Goal: Contribute content: Add original content to the website for others to see

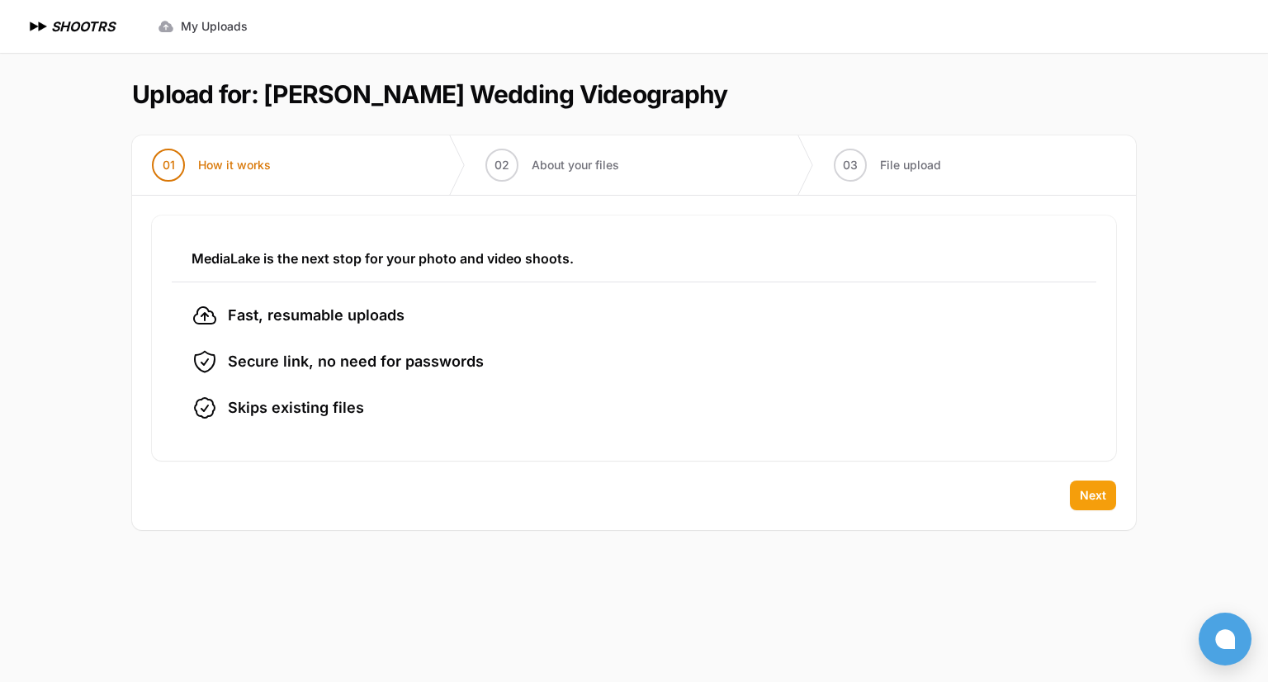
click at [1093, 501] on span "Next" at bounding box center [1093, 495] width 26 height 17
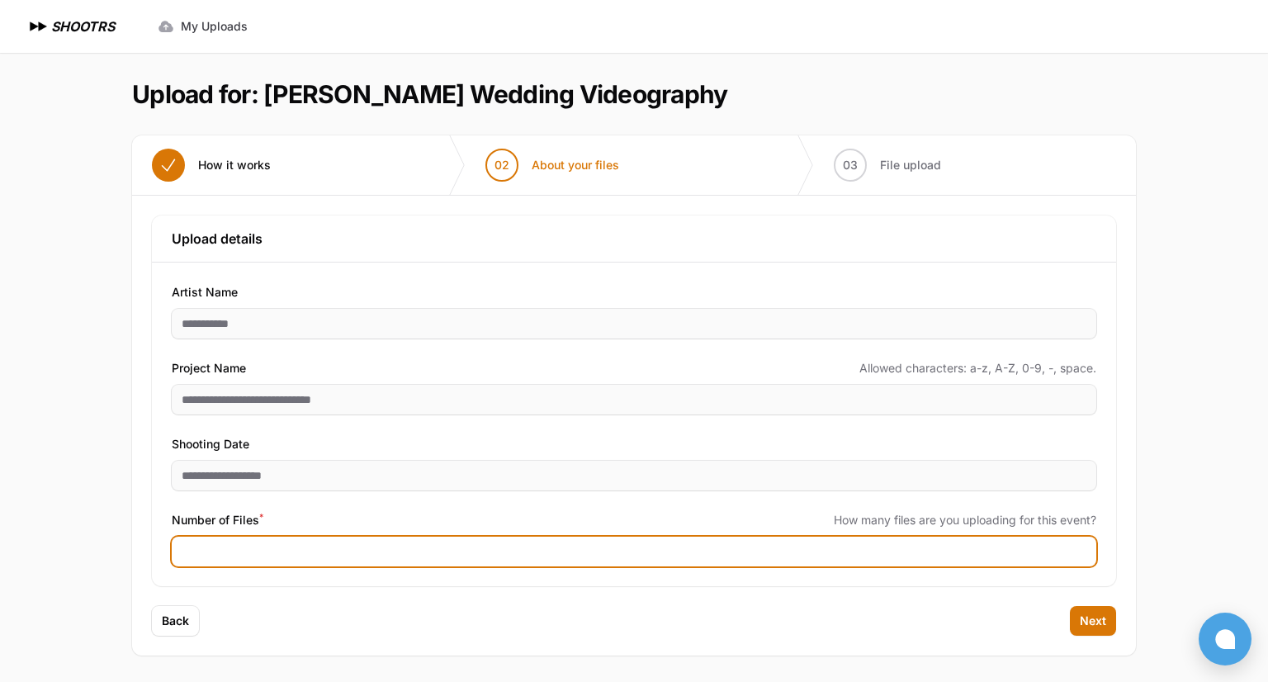
click at [291, 549] on input "Number of Files *" at bounding box center [634, 552] width 925 height 30
type input "***"
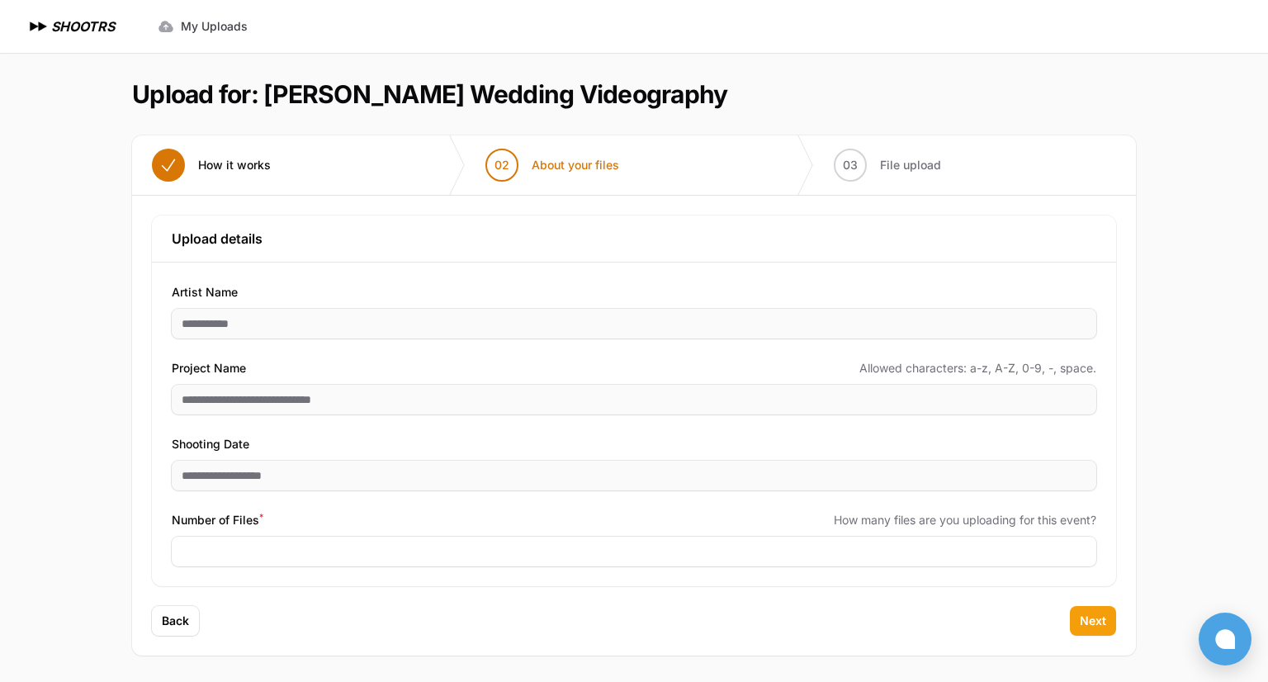
click at [1093, 627] on span "Next" at bounding box center [1093, 621] width 26 height 17
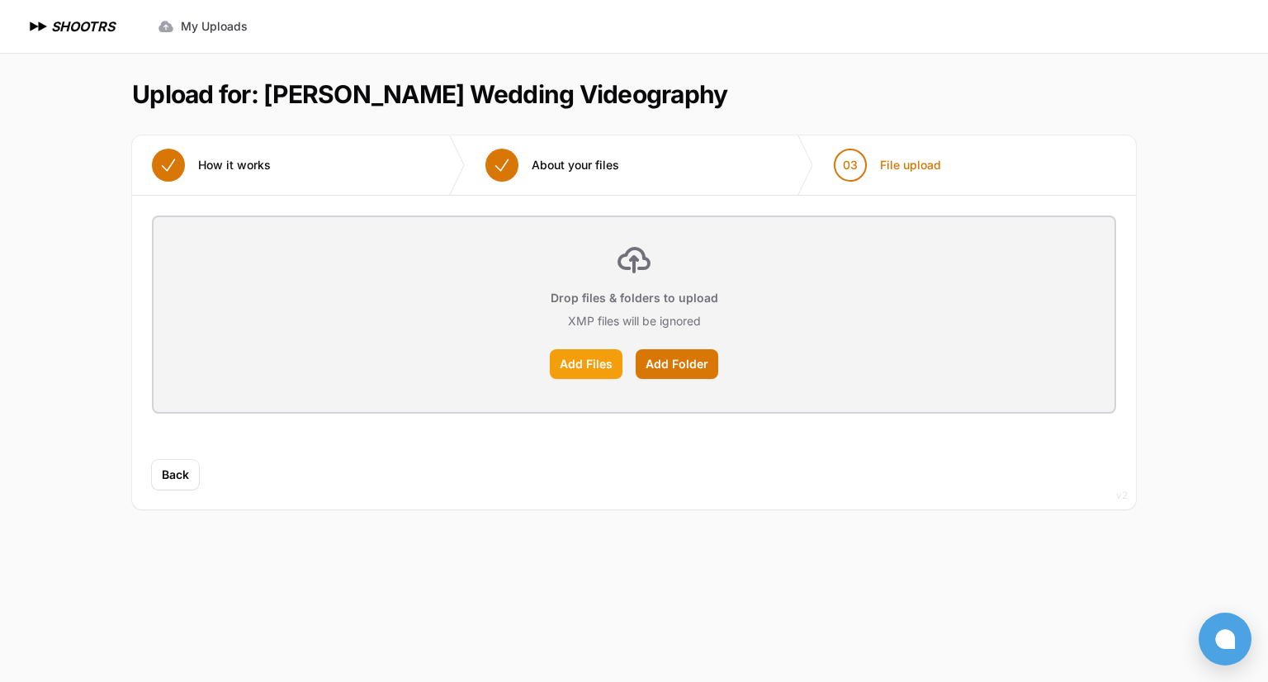
click at [591, 371] on label "Add Files" at bounding box center [586, 364] width 73 height 30
click at [0, 0] on input "Add Files" at bounding box center [0, 0] width 0 height 0
click at [674, 376] on label "Add Folder" at bounding box center [677, 364] width 83 height 30
click at [0, 0] on input "Add Folder" at bounding box center [0, 0] width 0 height 0
